Goal: Find specific page/section: Find specific page/section

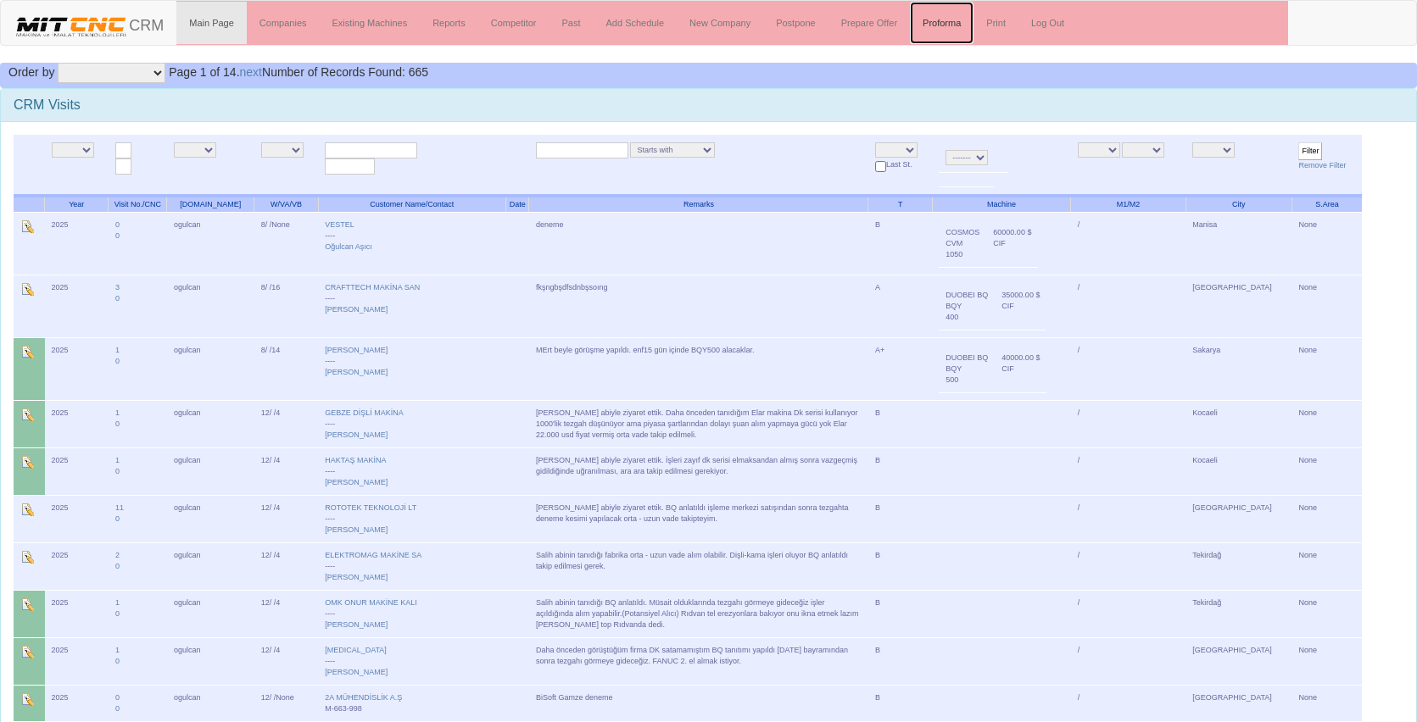
click at [953, 24] on link "Proforma" at bounding box center [942, 23] width 64 height 42
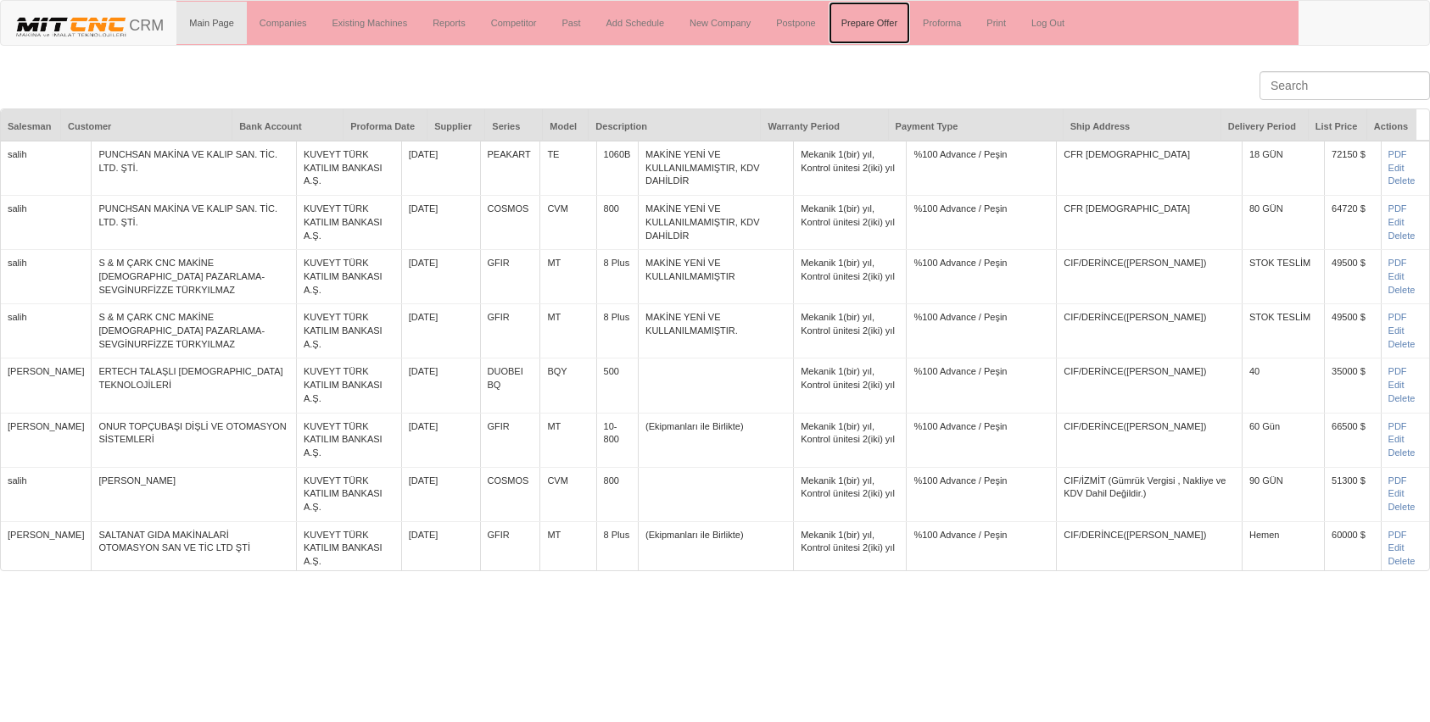
click at [866, 20] on link "Prepare Offer" at bounding box center [868, 23] width 81 height 42
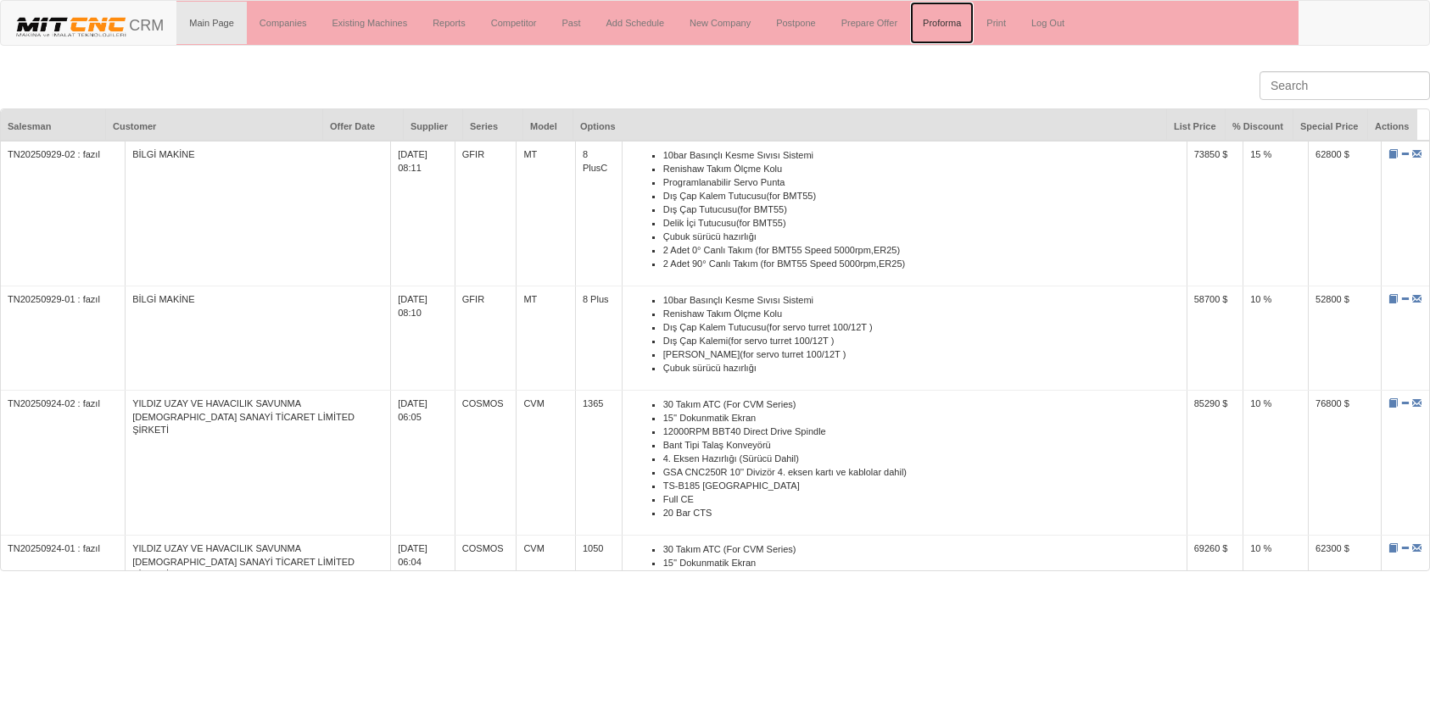
click at [934, 27] on link "Proforma" at bounding box center [942, 23] width 64 height 42
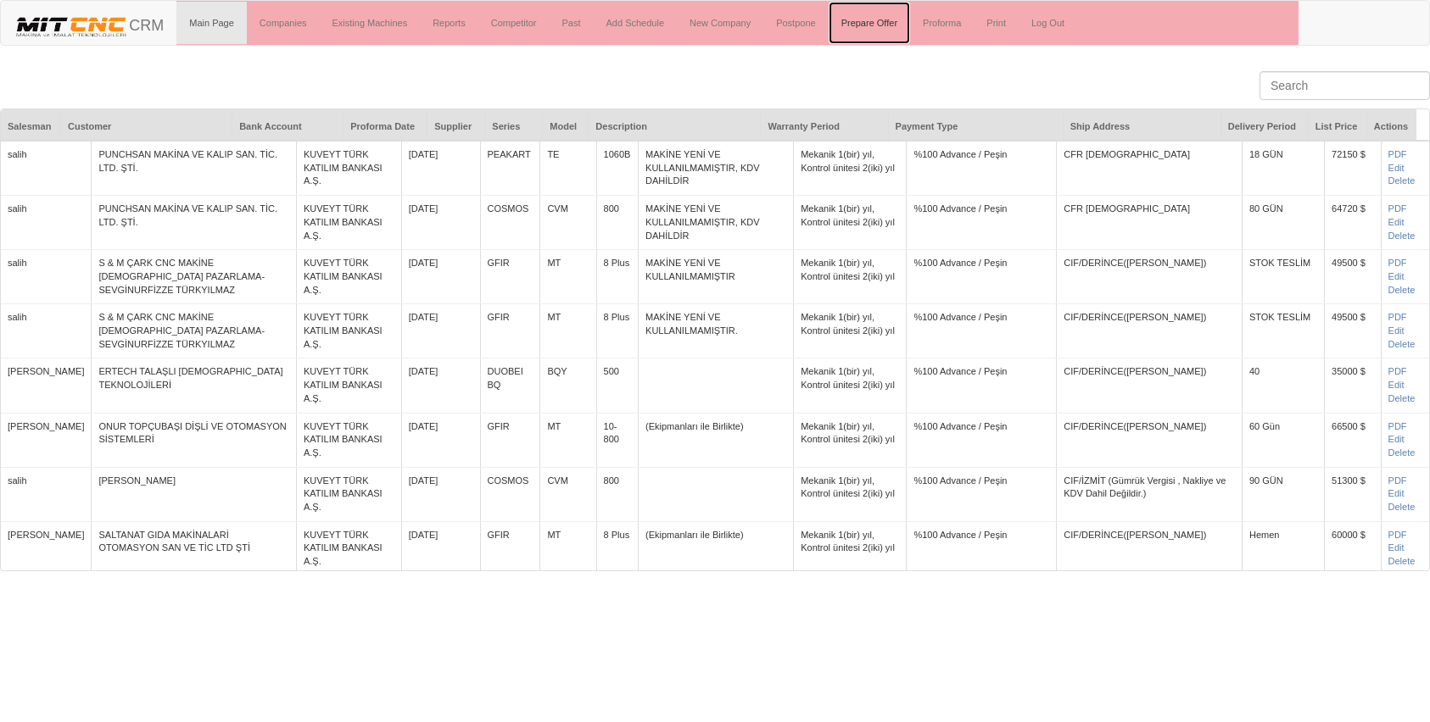
click at [880, 23] on link "Prepare Offer" at bounding box center [868, 23] width 81 height 42
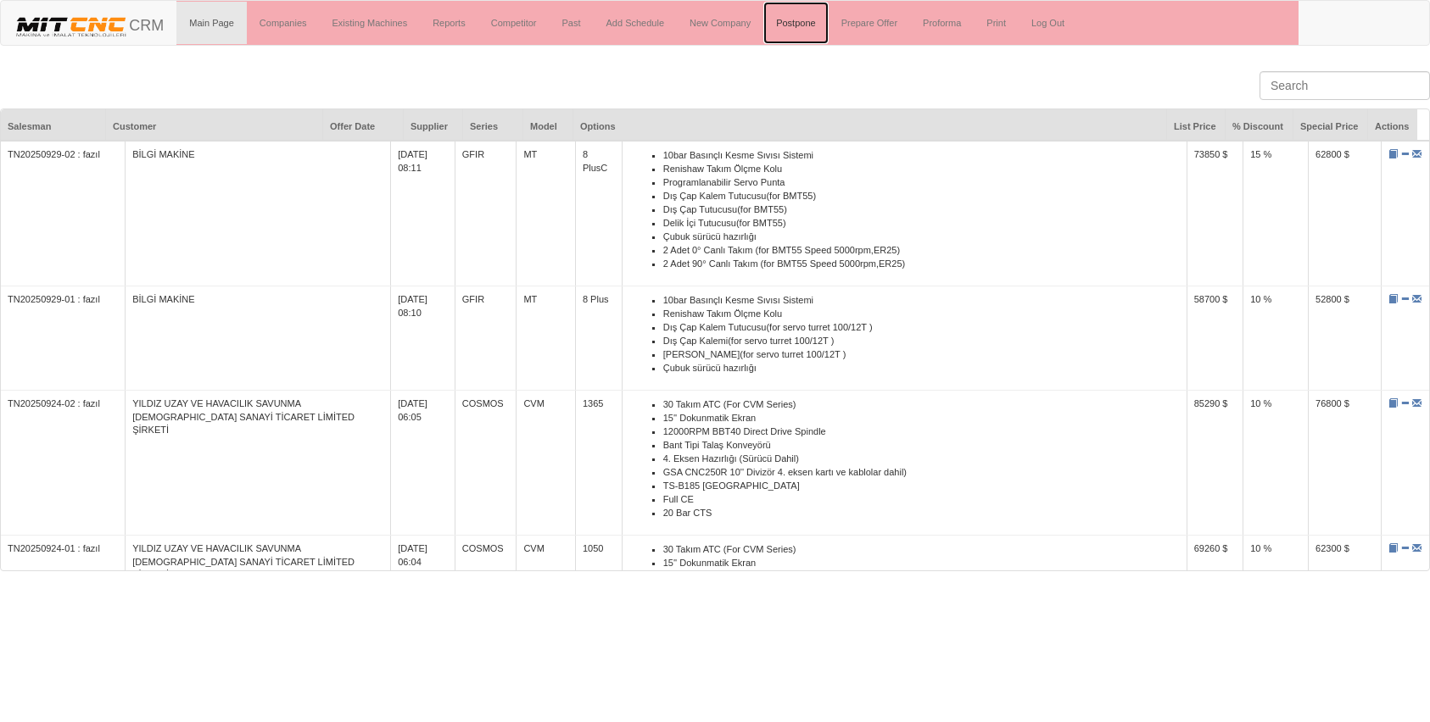
click at [825, 31] on link "Postpone" at bounding box center [795, 23] width 64 height 42
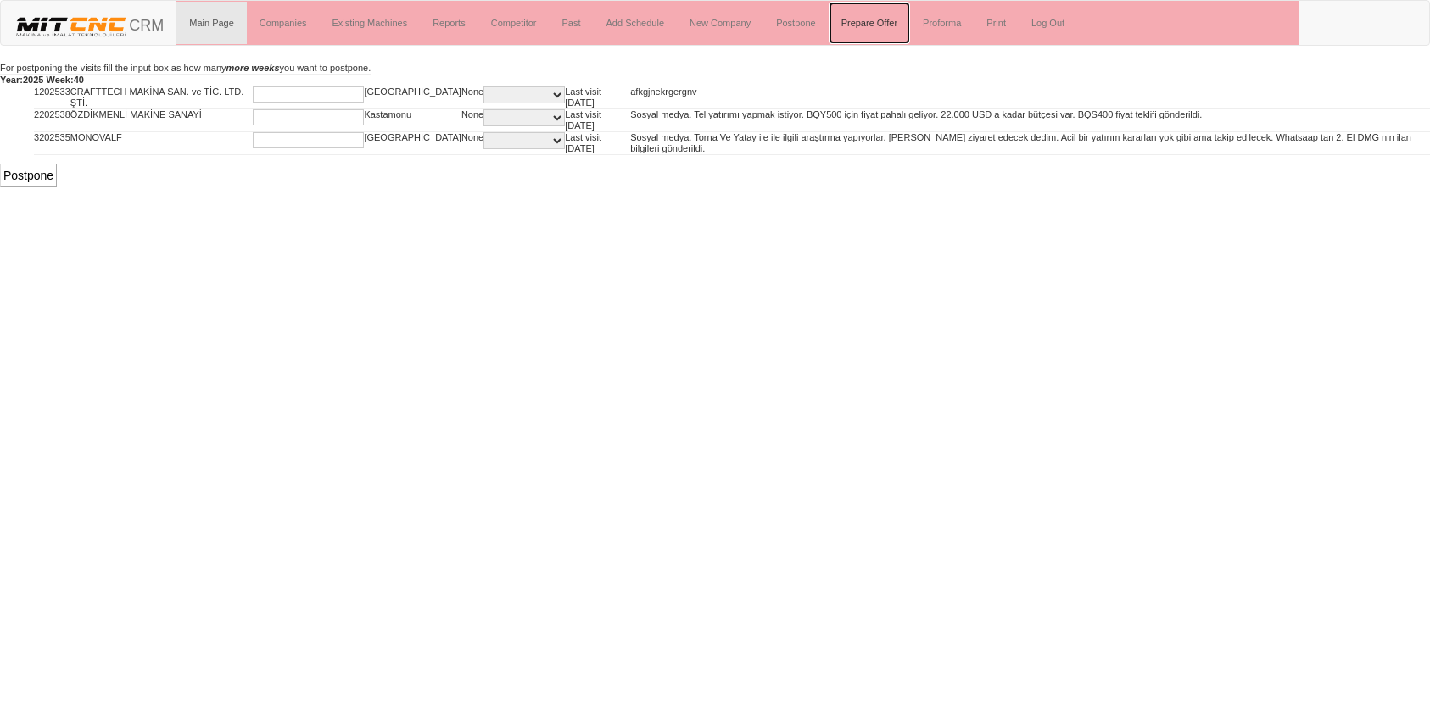
click at [852, 22] on link "Prepare Offer" at bounding box center [868, 23] width 81 height 42
click at [955, 20] on link "Proforma" at bounding box center [942, 23] width 64 height 42
